Goal: Information Seeking & Learning: Check status

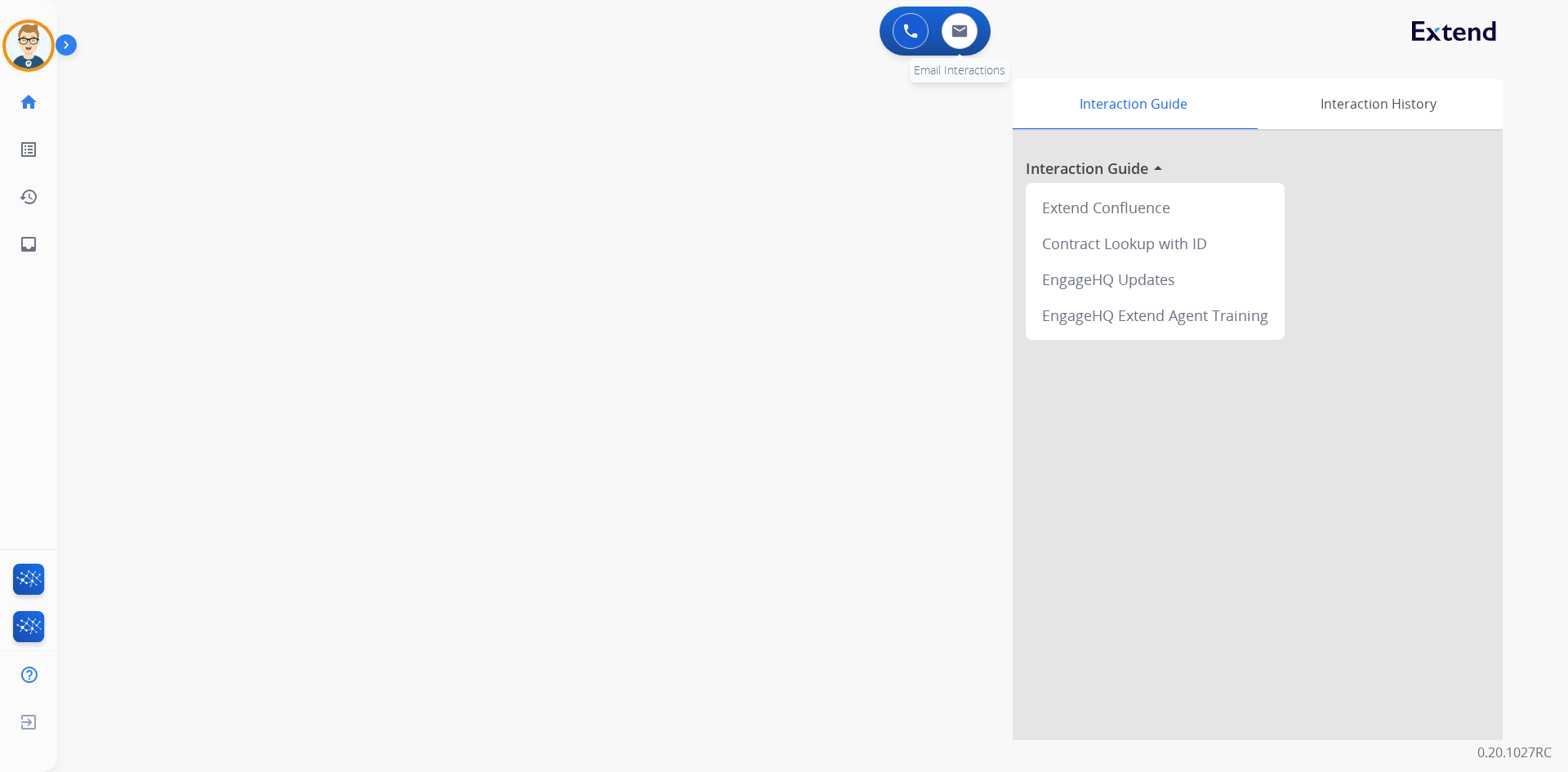
click at [935, 34] on div "0 Email Interactions" at bounding box center [959, 31] width 49 height 36
click at [955, 25] on img at bounding box center [959, 31] width 16 height 13
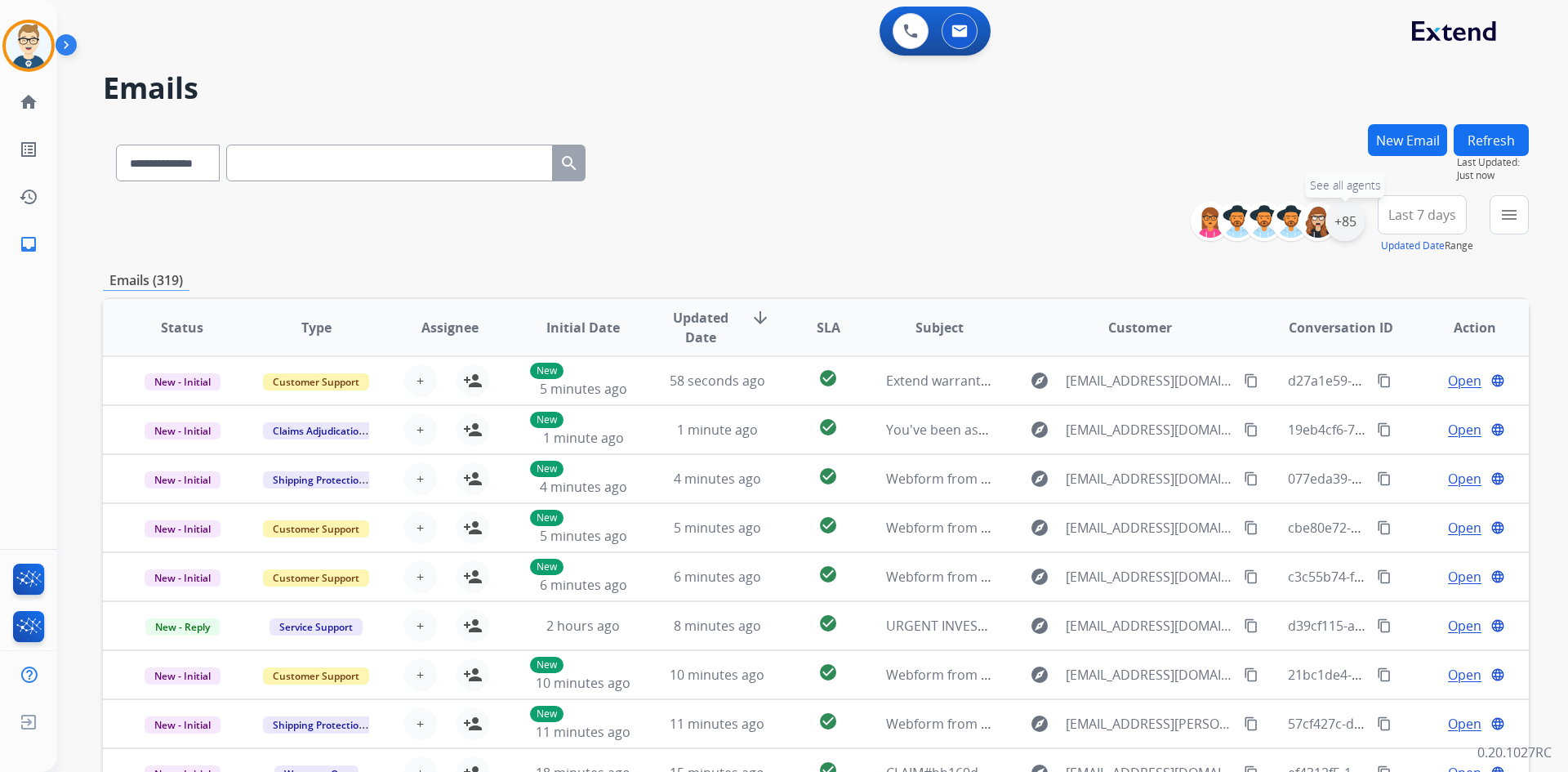
click at [1353, 224] on div "+85" at bounding box center [1345, 222] width 40 height 40
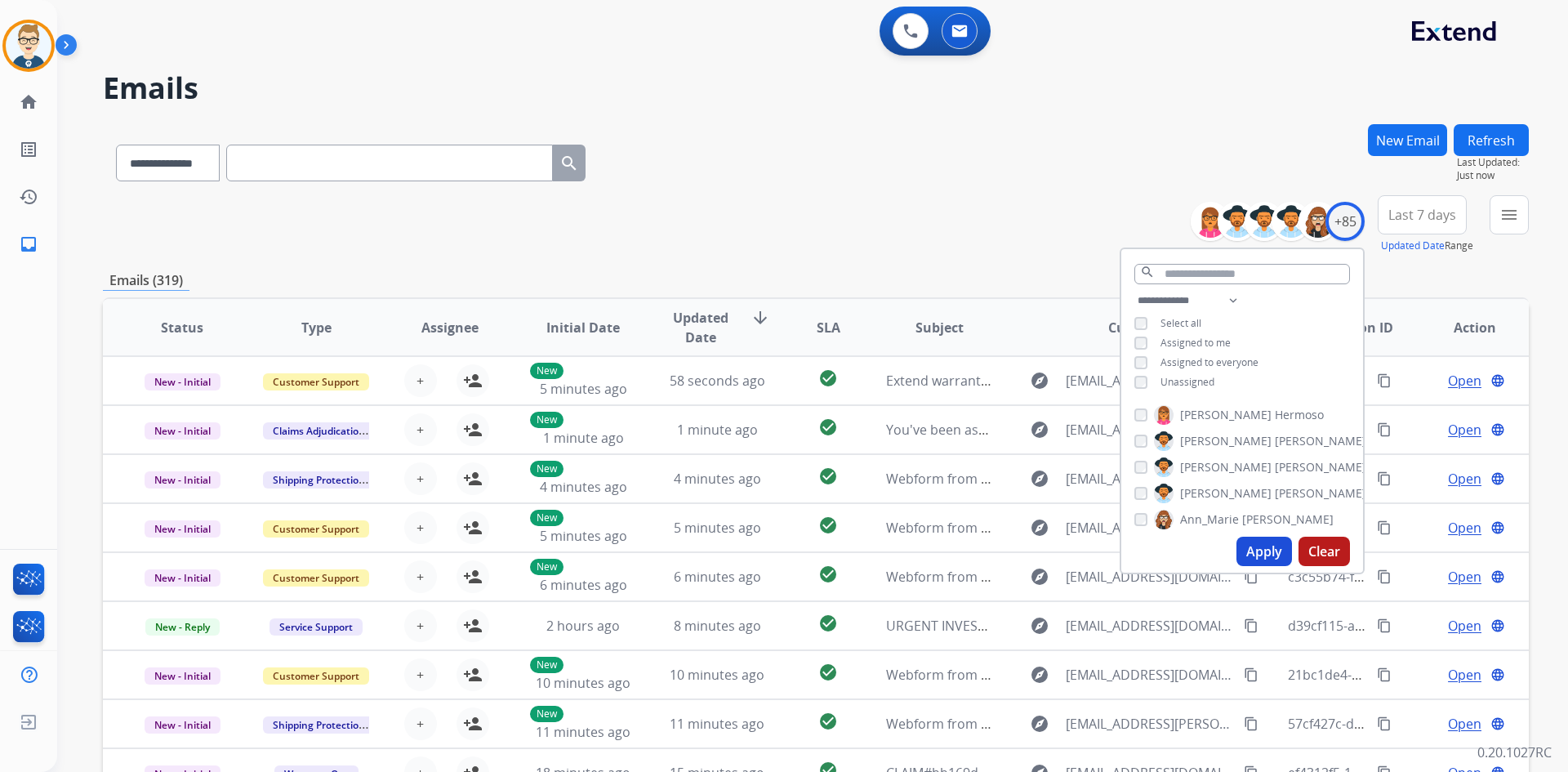
click at [1254, 544] on button "Apply" at bounding box center [1264, 551] width 56 height 29
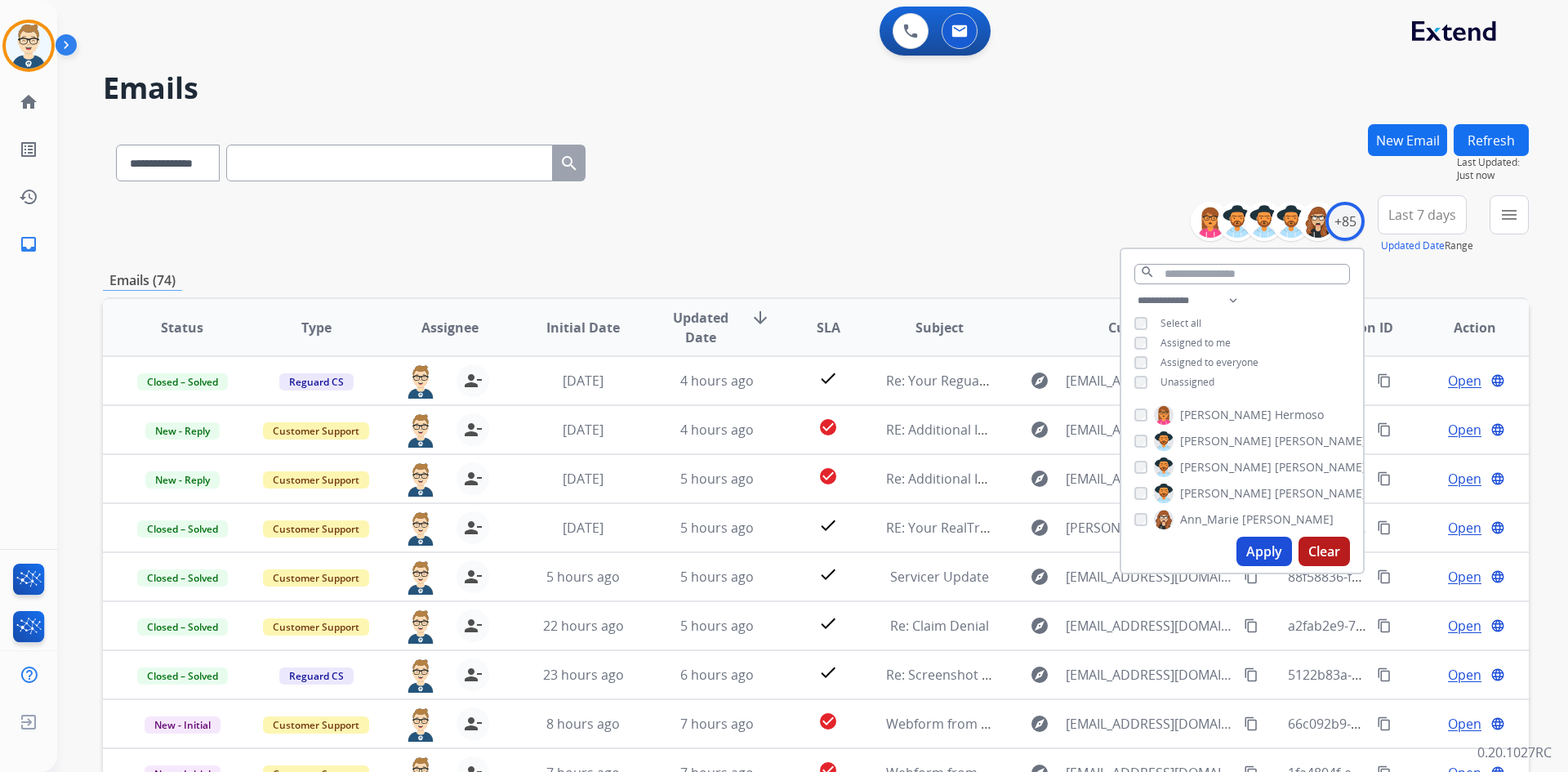
click at [903, 173] on div "**********" at bounding box center [816, 159] width 1426 height 71
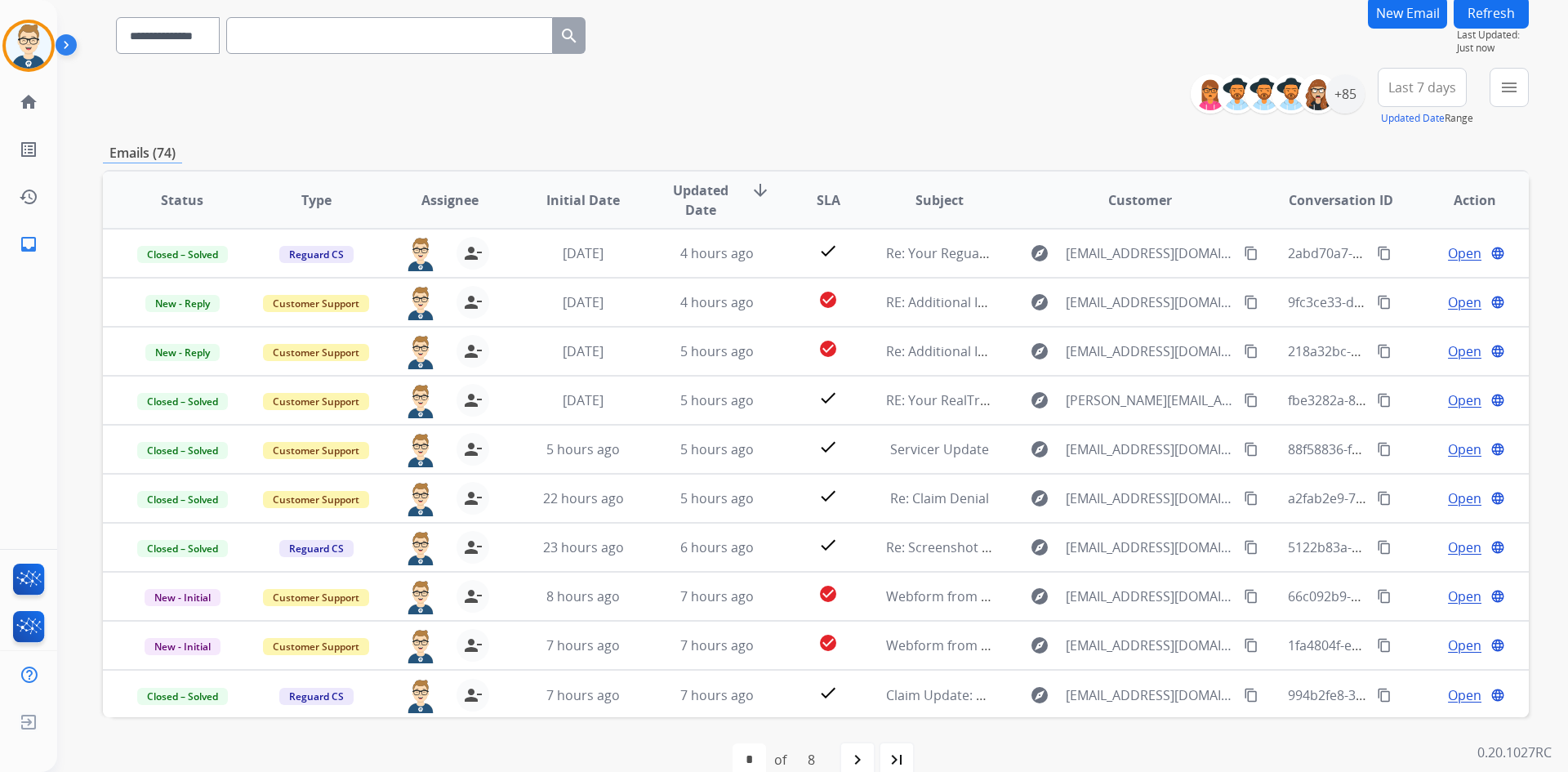
scroll to position [157, 0]
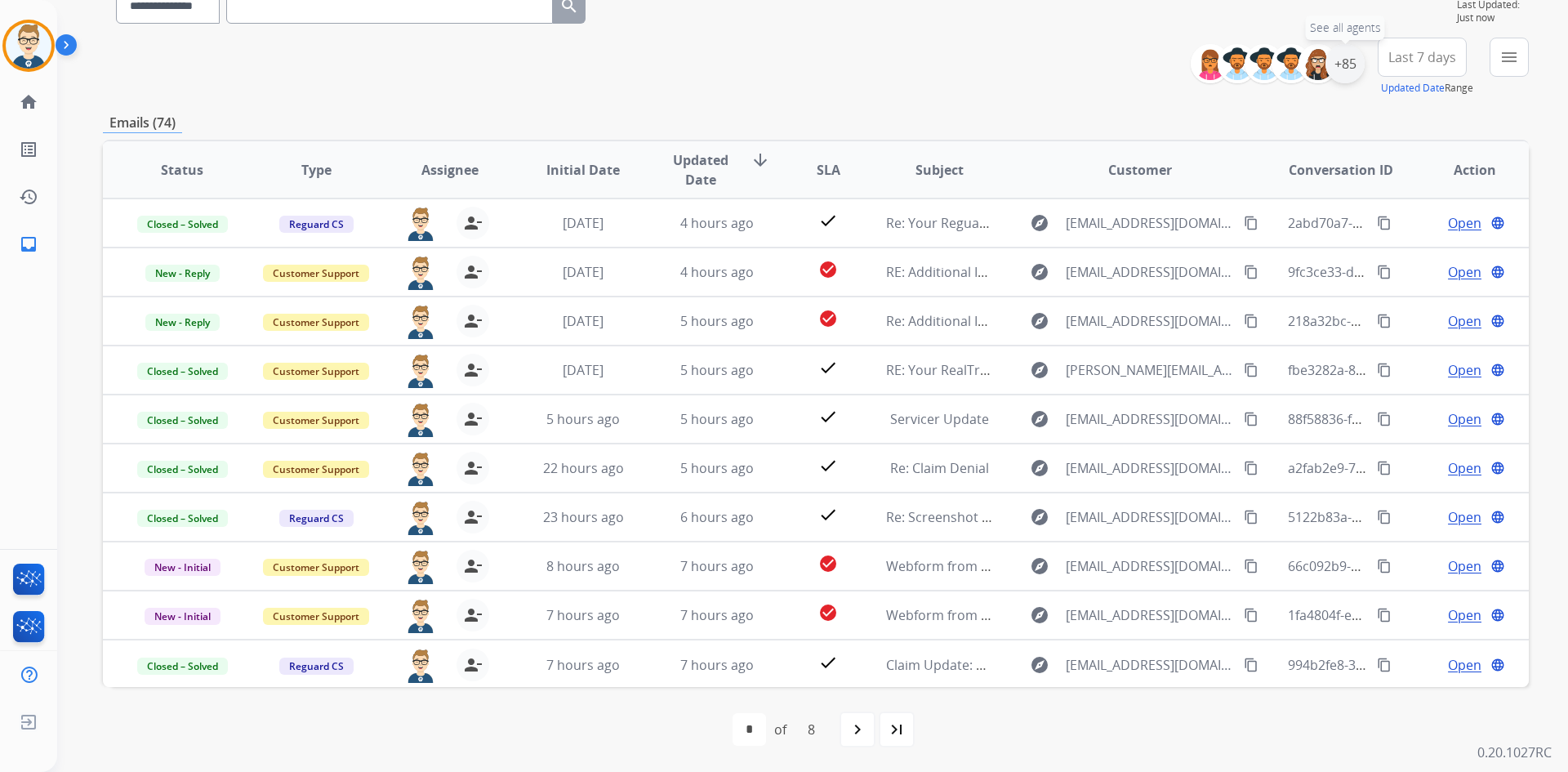
click at [1351, 68] on div "+85" at bounding box center [1345, 64] width 40 height 40
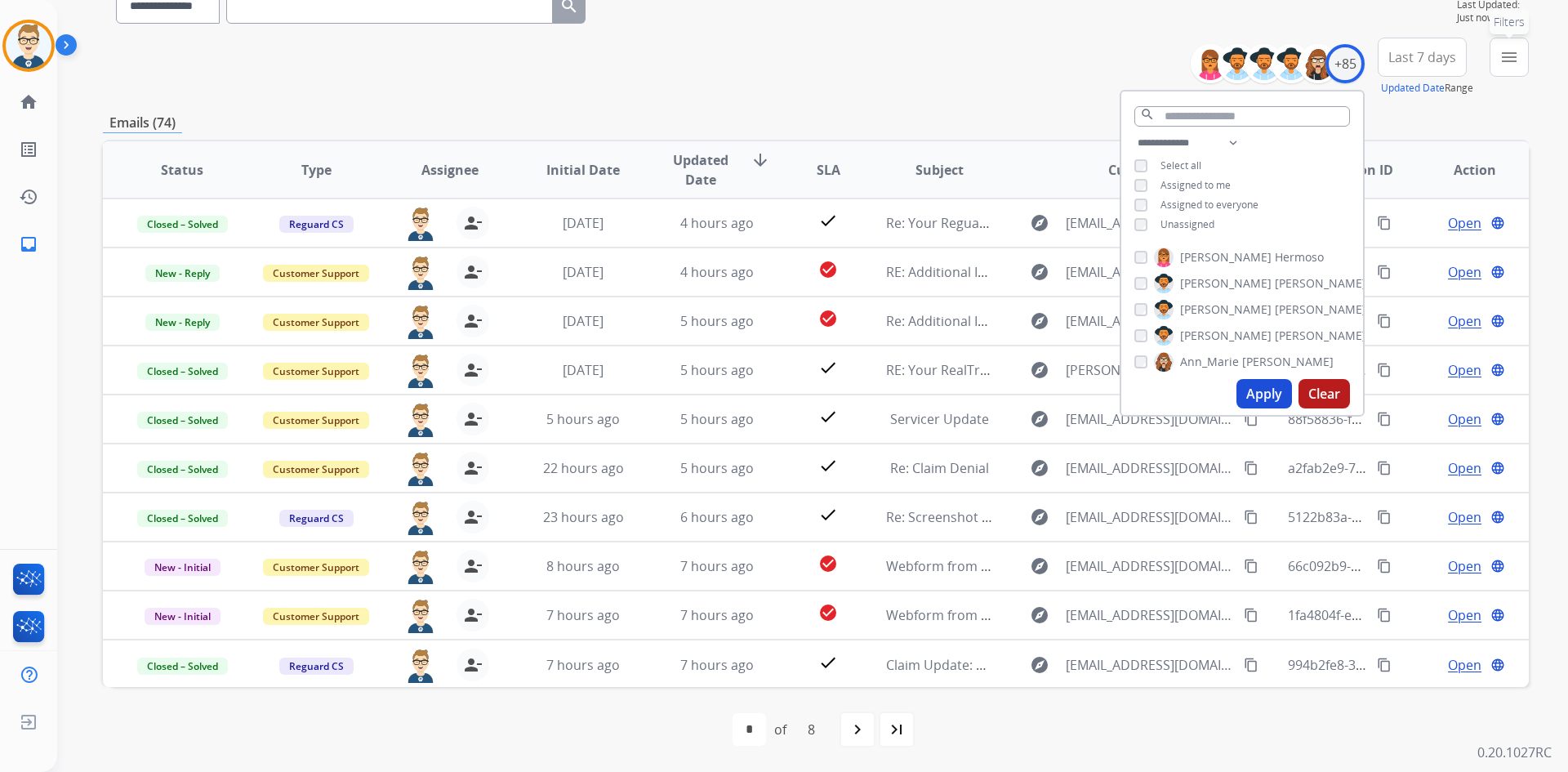
click at [1499, 52] on button "menu Filters" at bounding box center [1510, 58] width 40 height 40
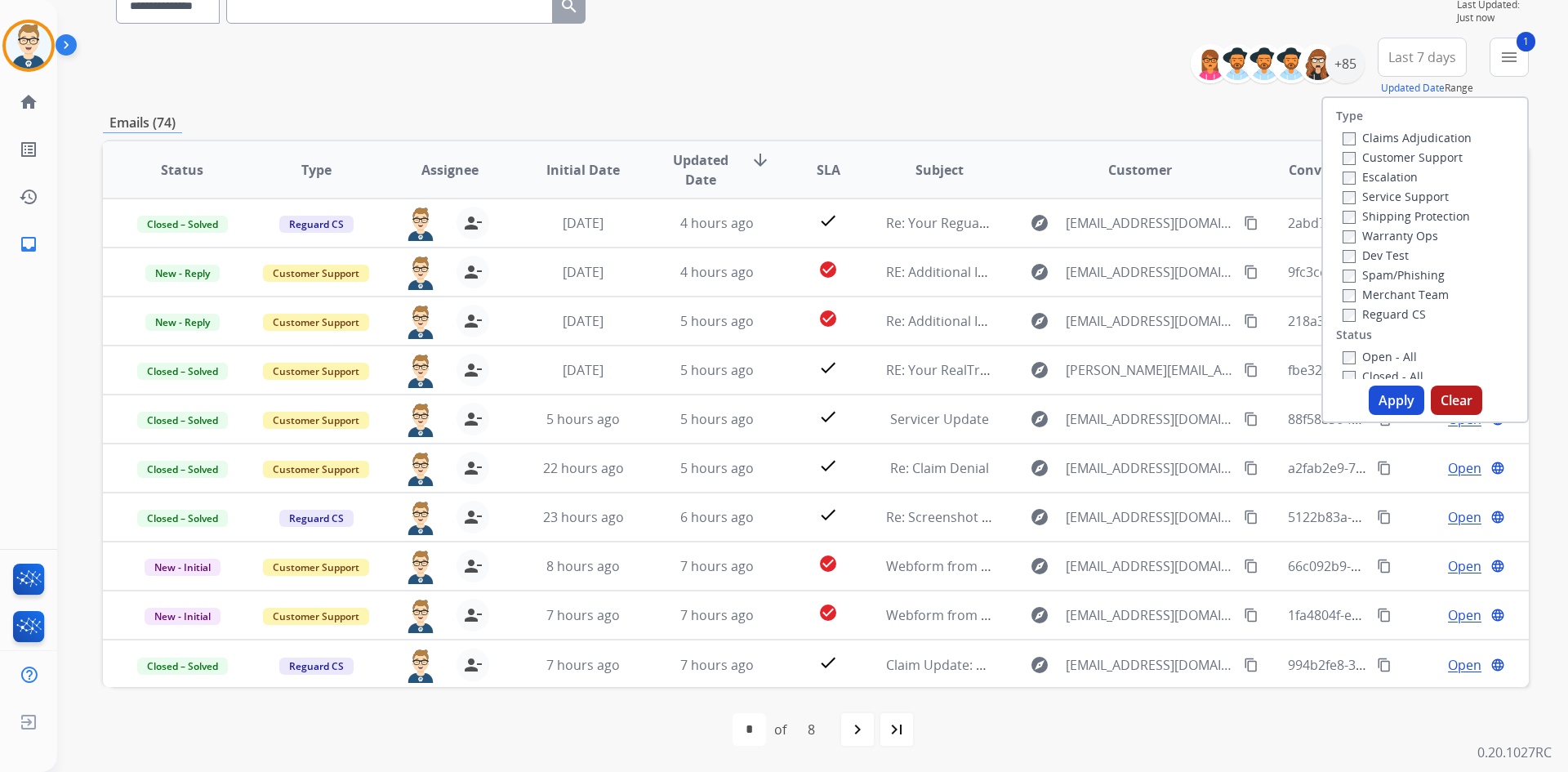
click at [1384, 397] on button "Apply" at bounding box center [1396, 400] width 56 height 29
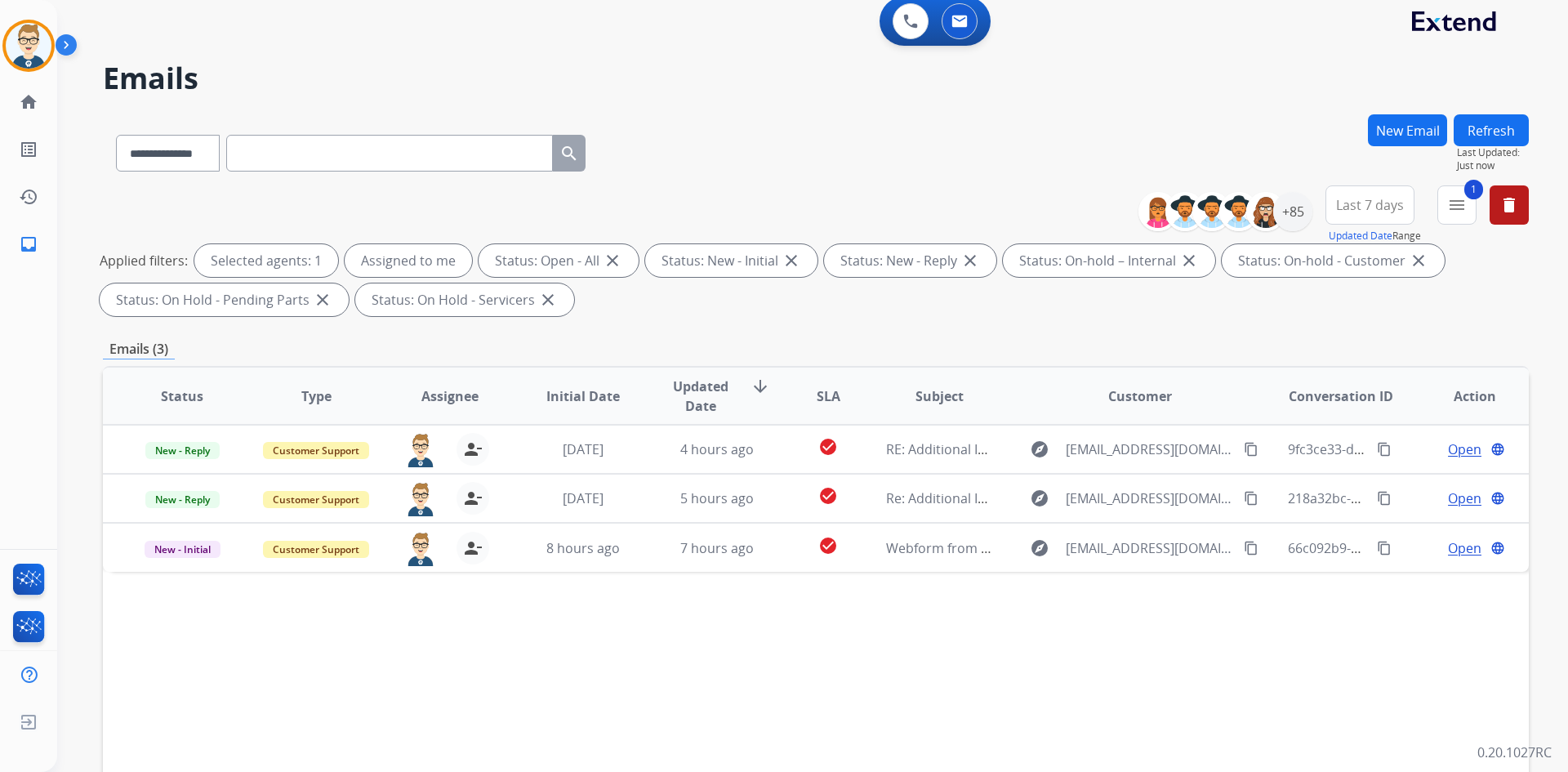
scroll to position [0, 0]
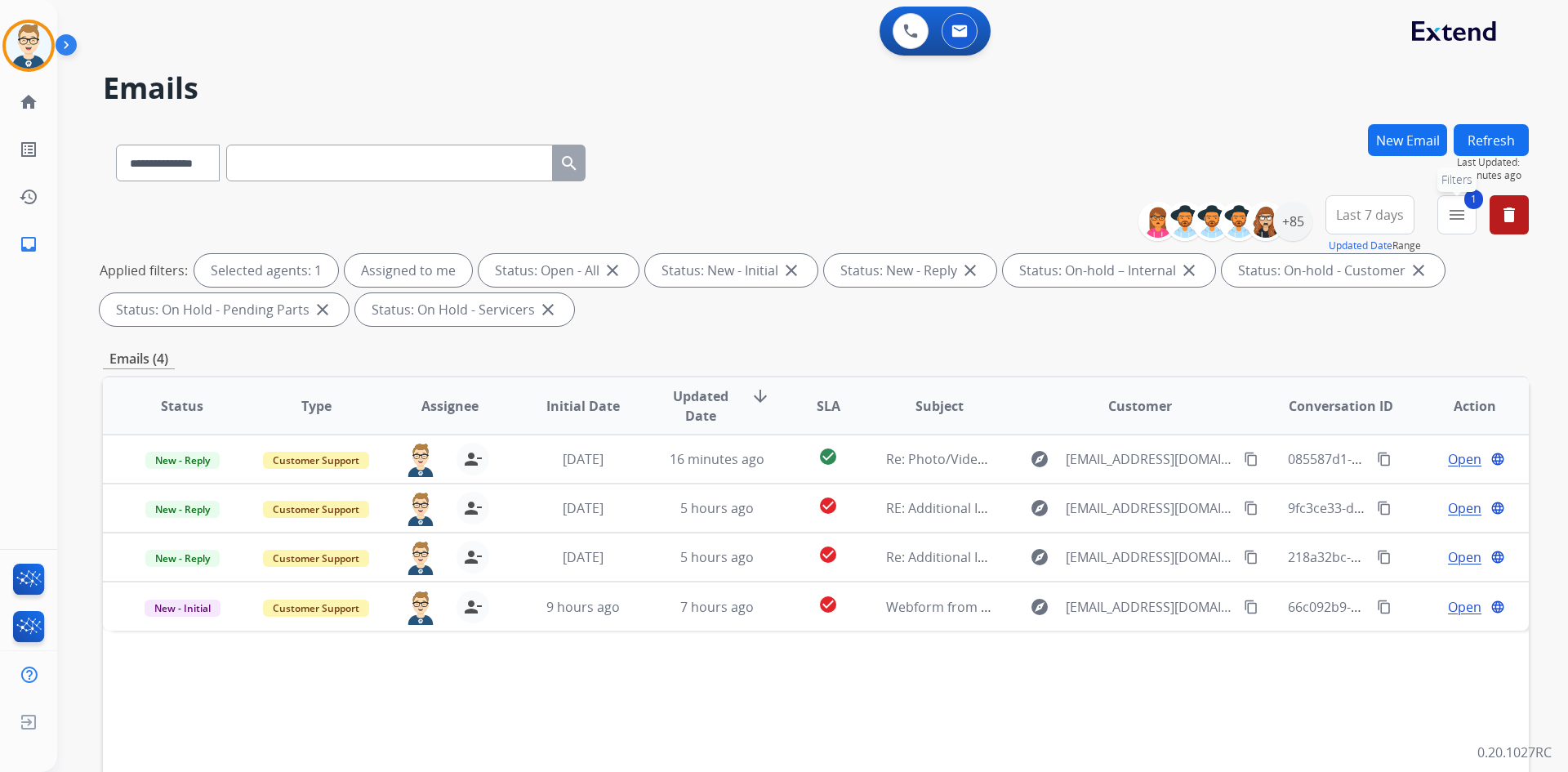
click at [1456, 214] on mat-icon "menu" at bounding box center [1457, 214] width 20 height 20
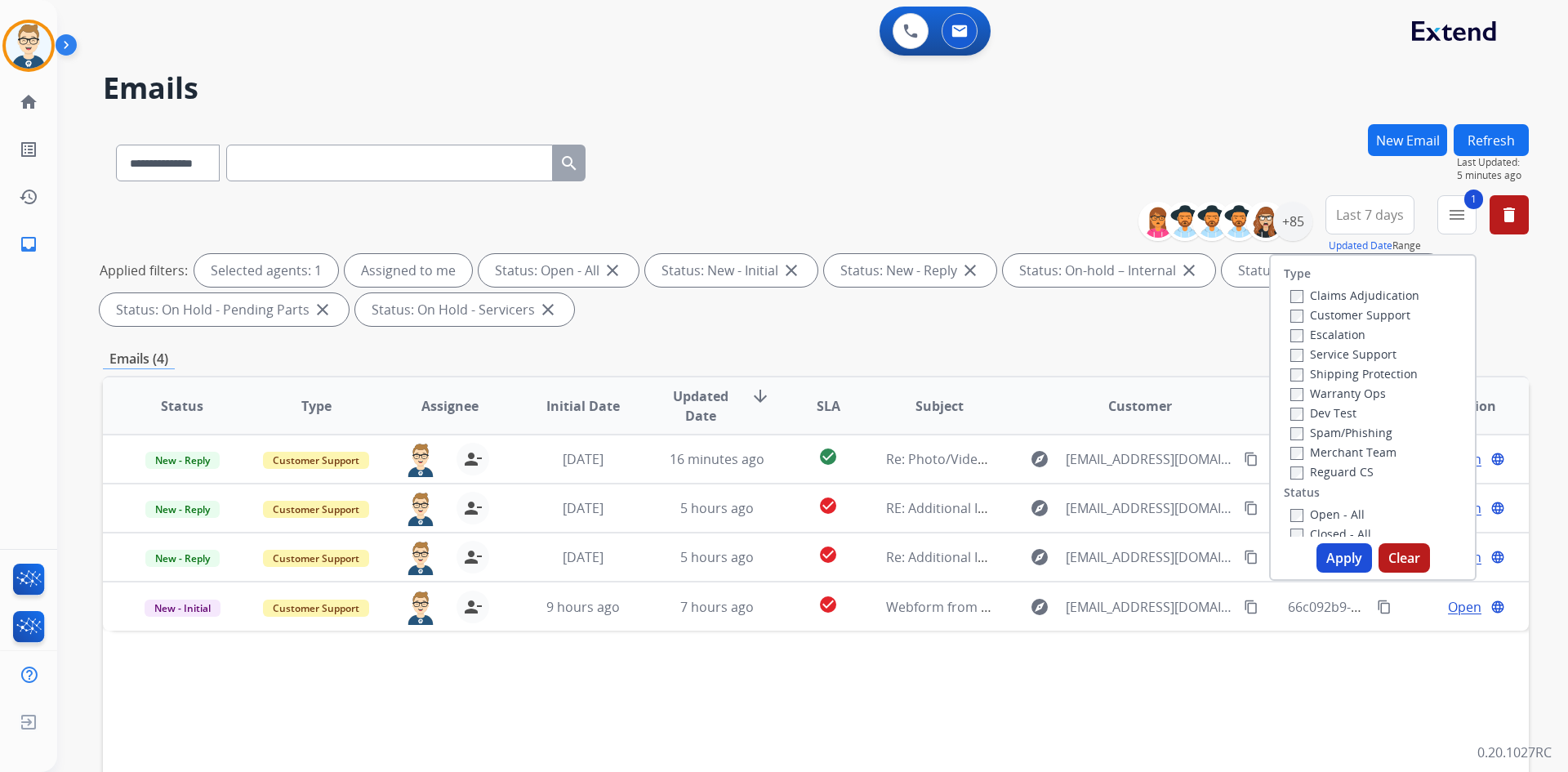
click at [1483, 132] on button "Refresh" at bounding box center [1491, 139] width 75 height 32
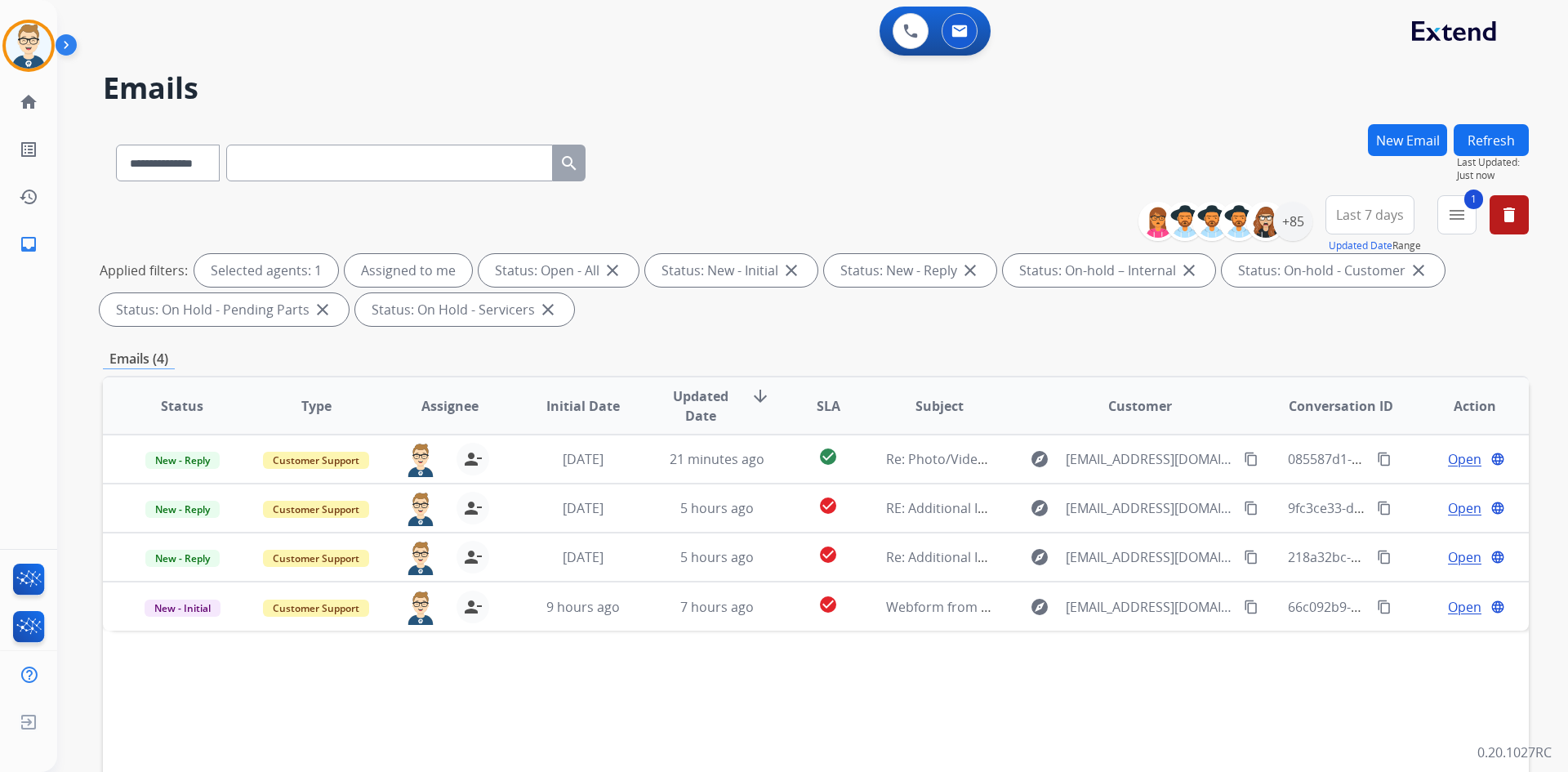
click at [1488, 135] on button "Refresh" at bounding box center [1491, 139] width 75 height 32
